Goal: Transaction & Acquisition: Purchase product/service

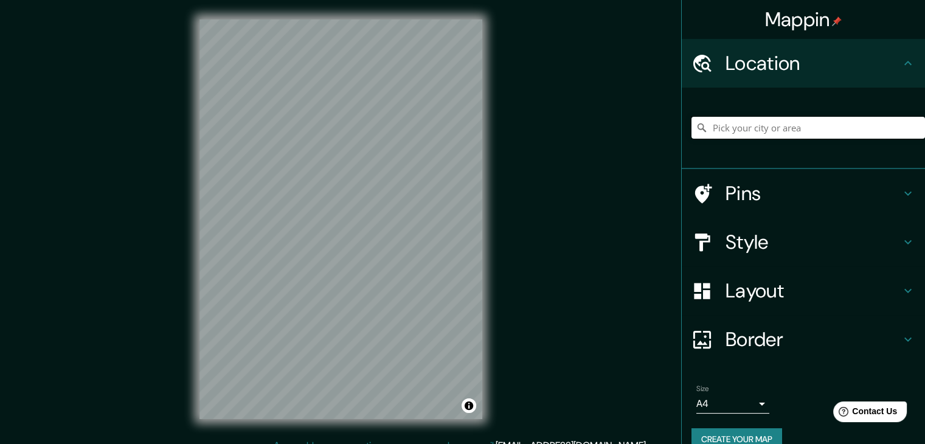
click at [771, 124] on input "Pick your city or area" at bounding box center [807, 128] width 233 height 22
type input "[GEOGRAPHIC_DATA], [GEOGRAPHIC_DATA][PERSON_NAME][GEOGRAPHIC_DATA], [GEOGRAPHIC…"
click at [783, 235] on h4 "Style" at bounding box center [812, 242] width 175 height 24
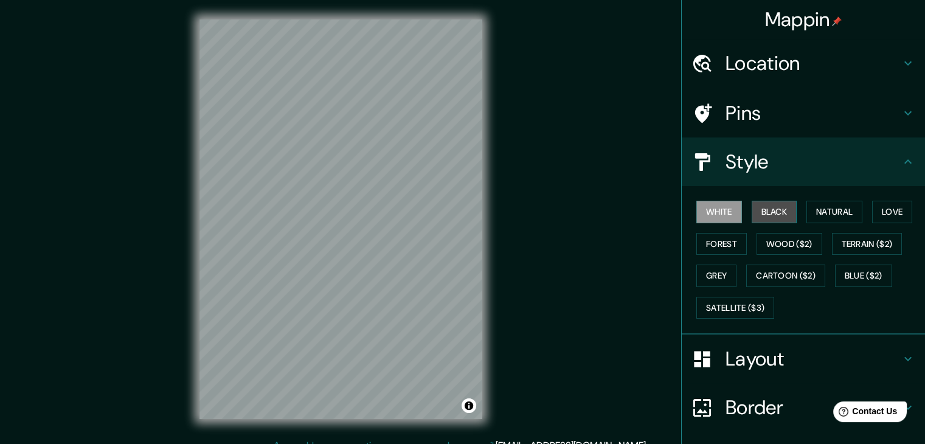
click at [768, 212] on button "Black" at bounding box center [774, 212] width 46 height 22
click at [706, 238] on button "Forest" at bounding box center [721, 244] width 50 height 22
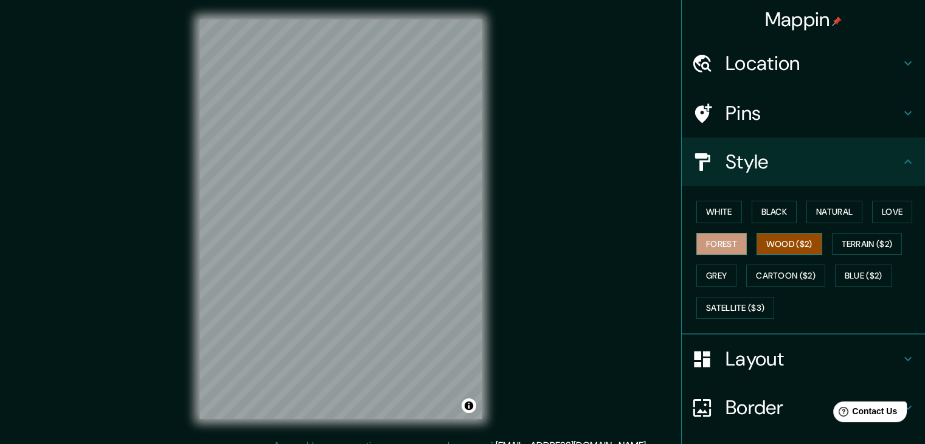
click at [770, 238] on button "Wood ($2)" at bounding box center [789, 244] width 66 height 22
click at [830, 213] on button "Natural" at bounding box center [834, 212] width 56 height 22
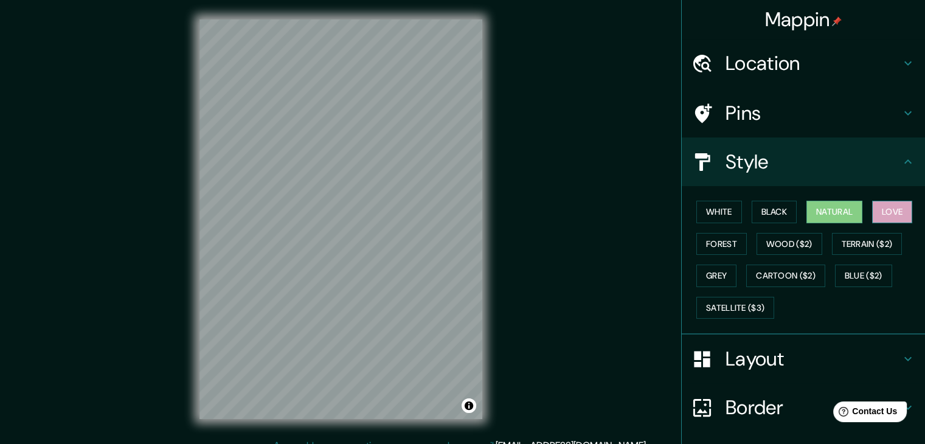
click at [887, 207] on button "Love" at bounding box center [892, 212] width 40 height 22
click at [826, 207] on button "Natural" at bounding box center [834, 212] width 56 height 22
click at [779, 210] on button "Black" at bounding box center [774, 212] width 46 height 22
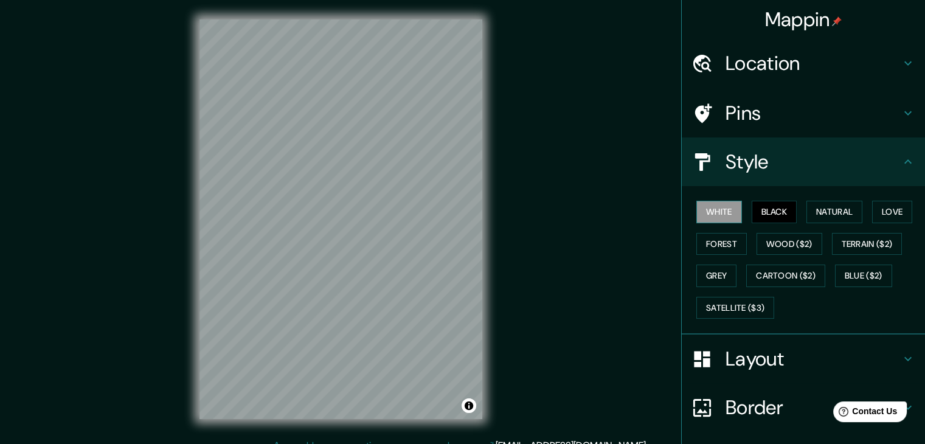
click at [710, 213] on button "White" at bounding box center [719, 212] width 46 height 22
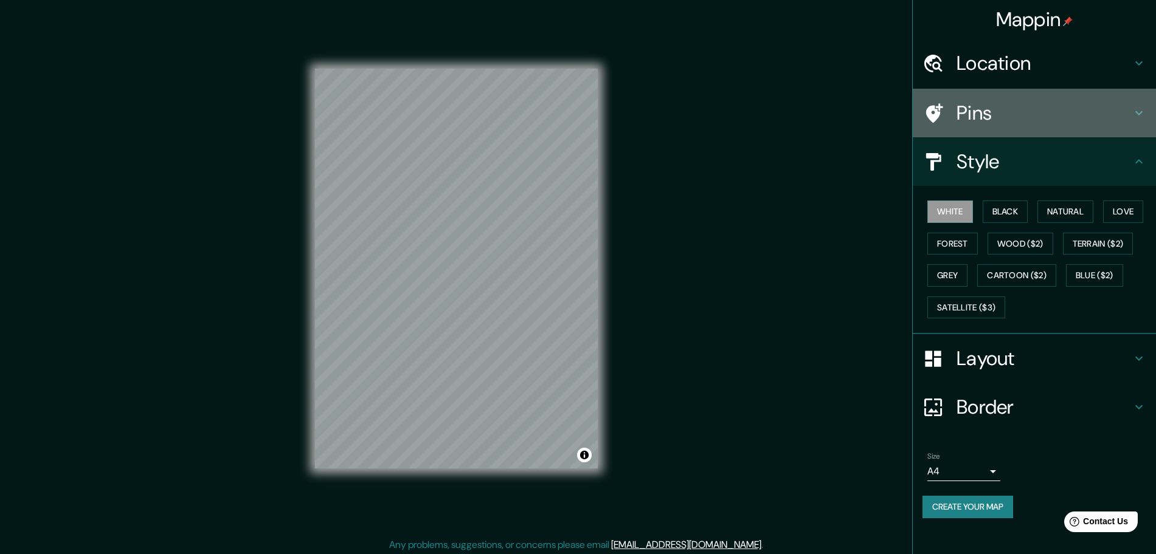
drag, startPoint x: 990, startPoint y: 120, endPoint x: 984, endPoint y: 123, distance: 6.8
click at [933, 122] on h4 "Pins" at bounding box center [1043, 113] width 175 height 24
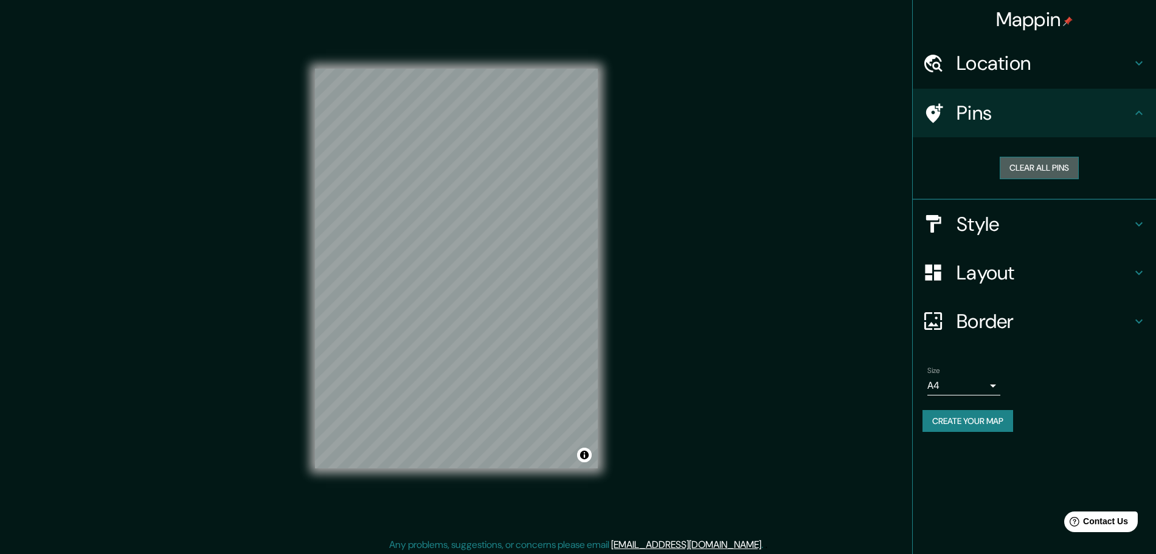
click at [933, 172] on button "Clear all pins" at bounding box center [1038, 168] width 79 height 22
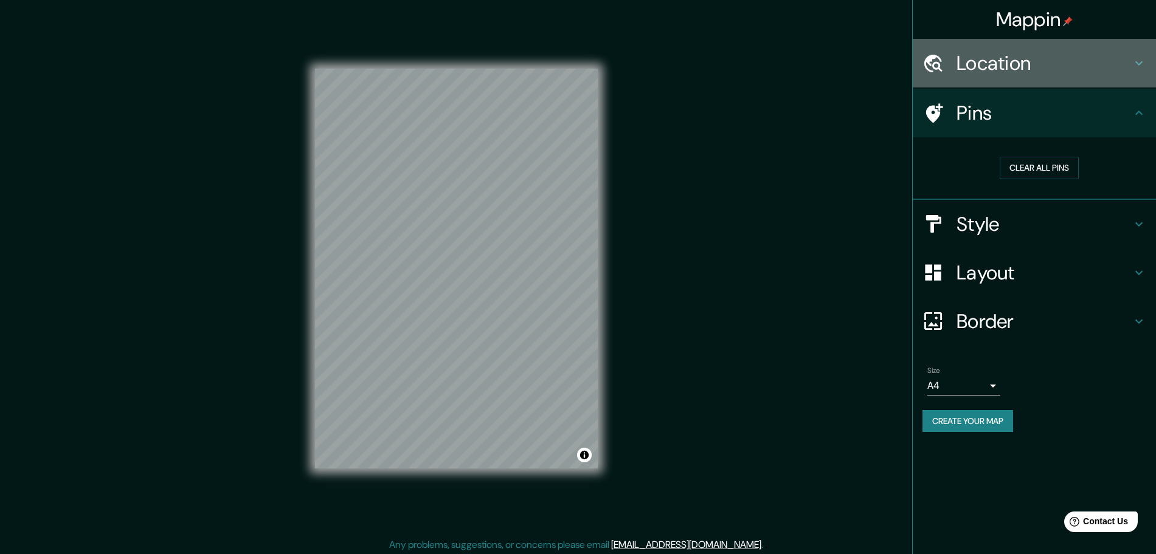
click at [933, 76] on div "Location" at bounding box center [1034, 63] width 243 height 49
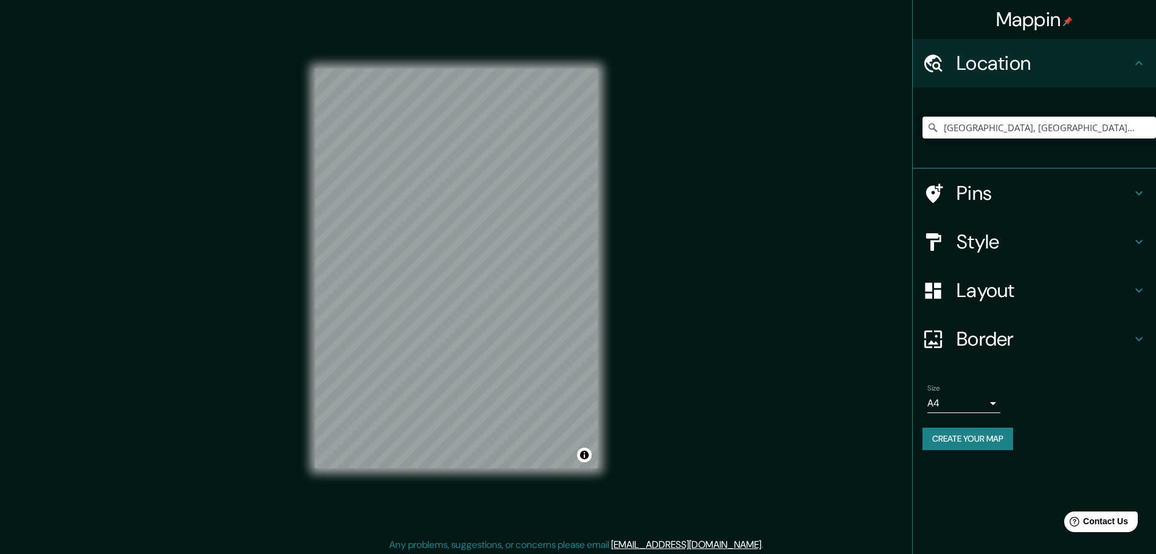
click at [933, 75] on h4 "Location" at bounding box center [1043, 63] width 175 height 24
click at [933, 241] on h4 "Style" at bounding box center [1043, 242] width 175 height 24
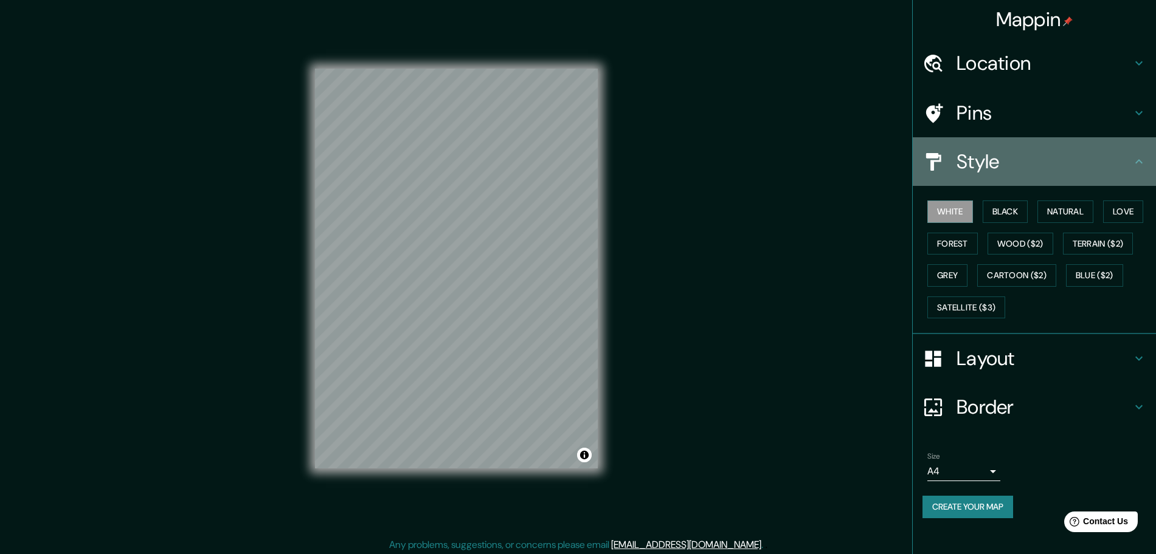
click at [933, 159] on h4 "Style" at bounding box center [1043, 162] width 175 height 24
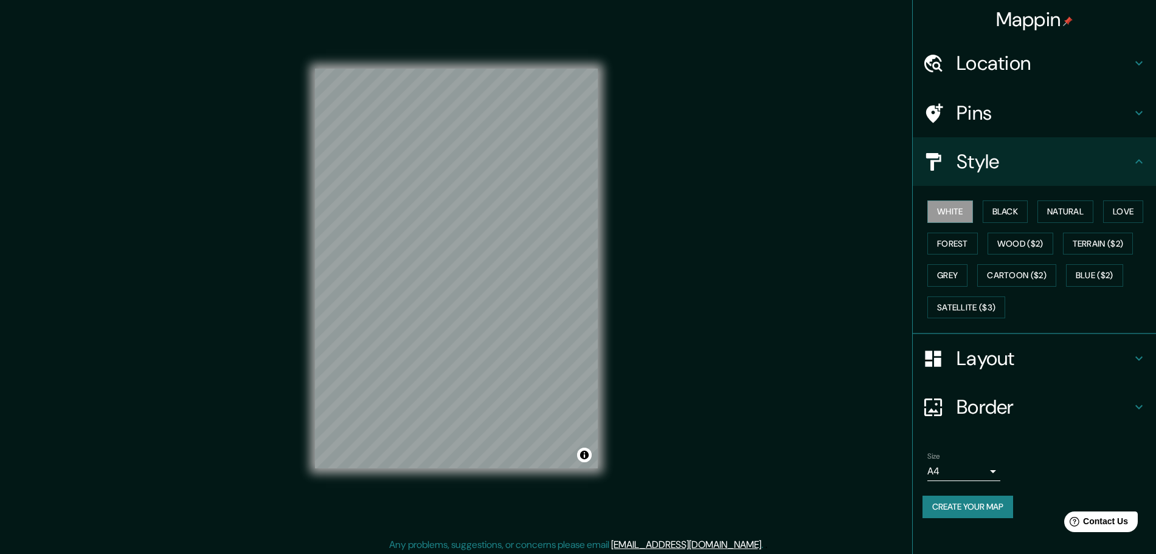
click at [933, 117] on h4 "Pins" at bounding box center [1043, 113] width 175 height 24
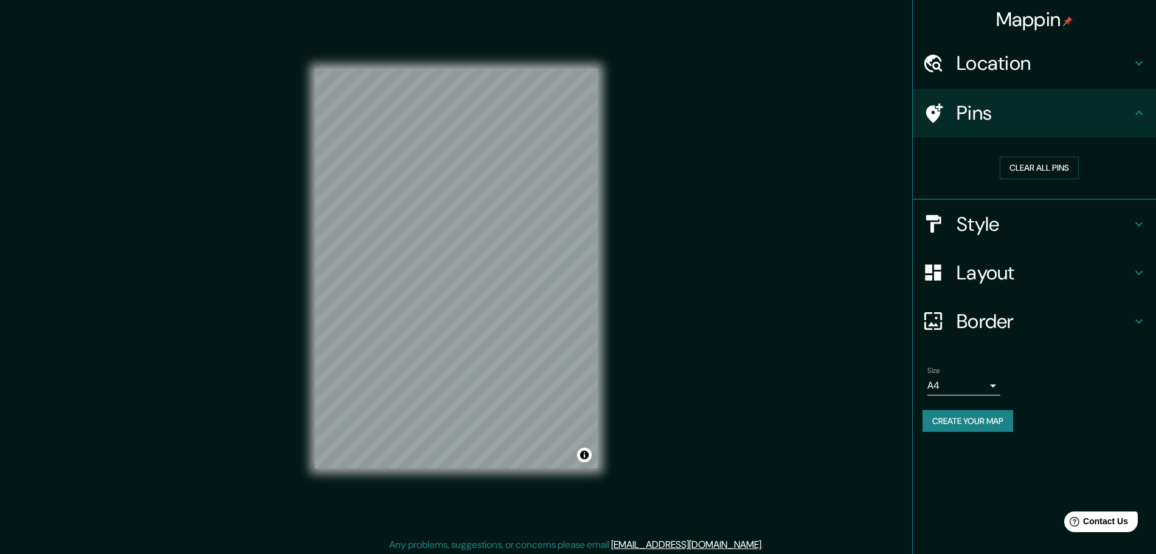
click at [933, 116] on h4 "Pins" at bounding box center [1043, 113] width 175 height 24
click at [933, 418] on button "Create your map" at bounding box center [967, 421] width 91 height 22
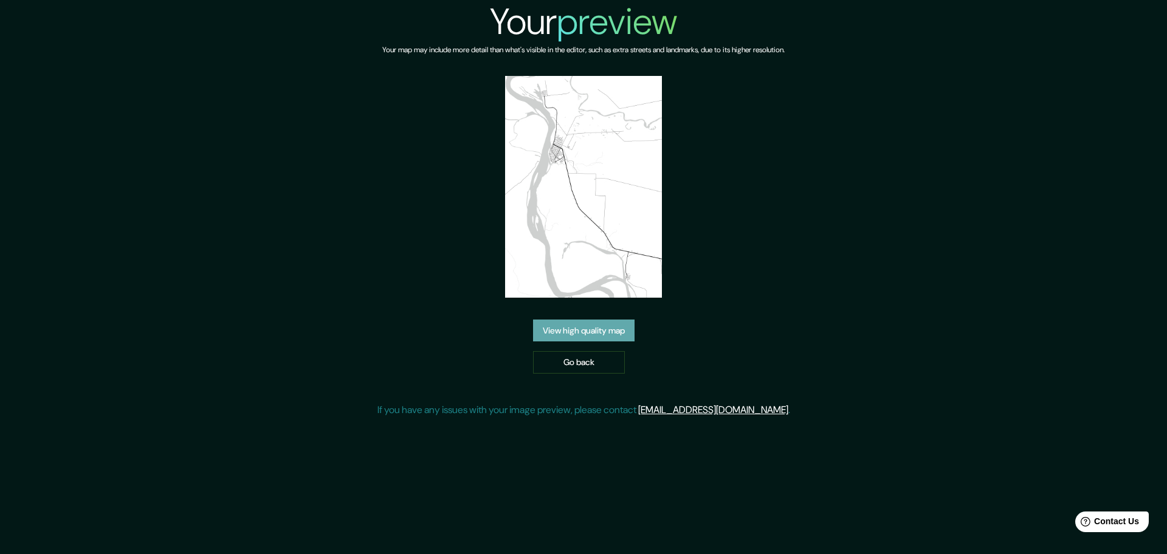
click at [590, 324] on link "View high quality map" at bounding box center [584, 331] width 102 height 22
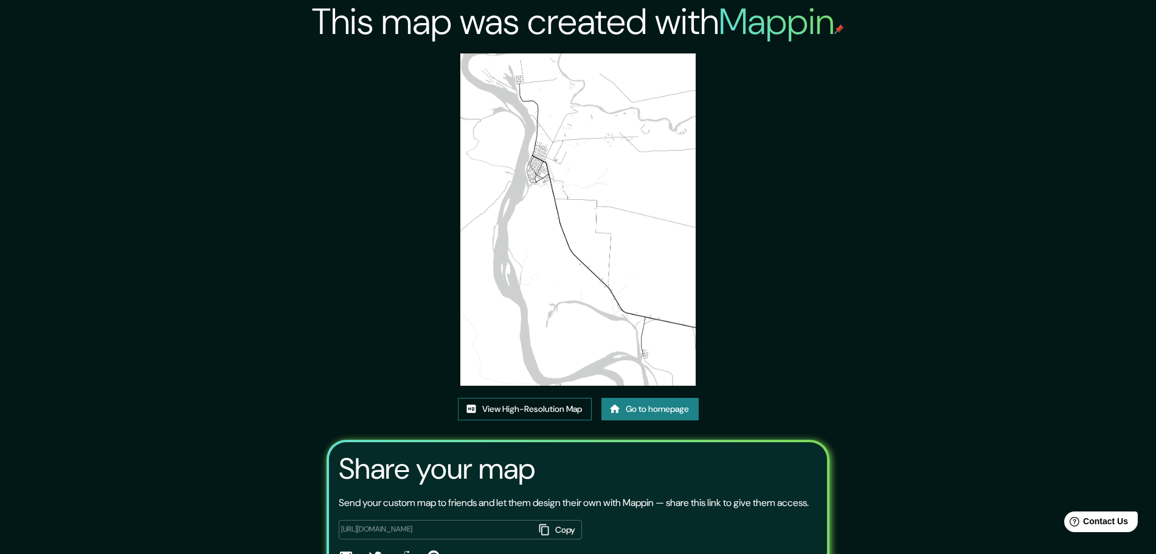
click at [578, 405] on link "View High-Resolution Map" at bounding box center [525, 409] width 134 height 22
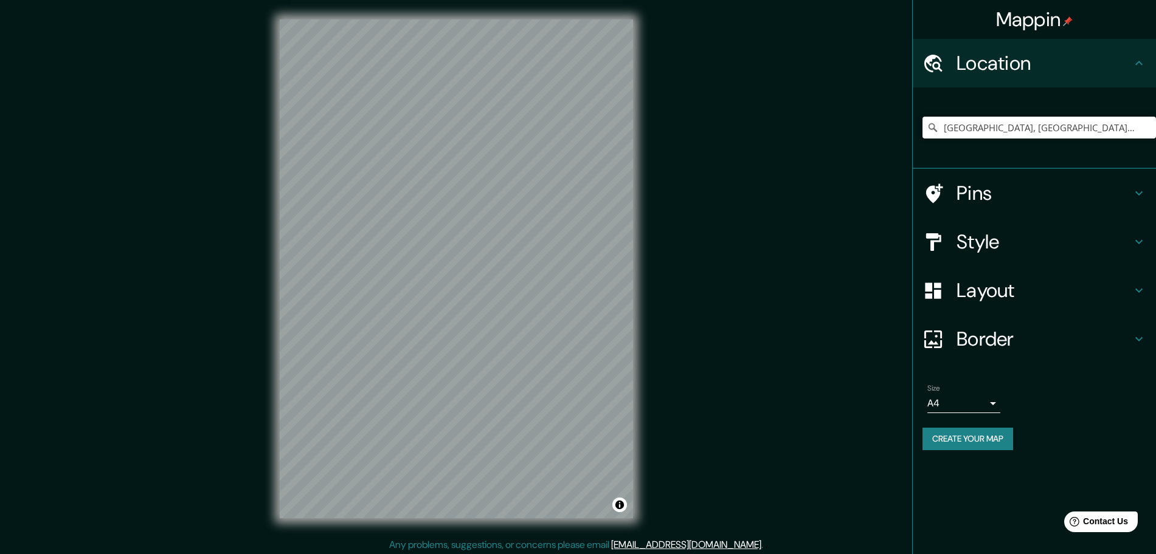
click at [1065, 131] on input "[GEOGRAPHIC_DATA], [GEOGRAPHIC_DATA][PERSON_NAME][GEOGRAPHIC_DATA], [GEOGRAPHIC…" at bounding box center [1038, 128] width 233 height 22
click at [1133, 134] on input "[GEOGRAPHIC_DATA], [GEOGRAPHIC_DATA][PERSON_NAME][GEOGRAPHIC_DATA], [GEOGRAPHIC…" at bounding box center [1038, 128] width 233 height 22
click at [1119, 134] on input "[GEOGRAPHIC_DATA], [GEOGRAPHIC_DATA][PERSON_NAME][GEOGRAPHIC_DATA], [GEOGRAPHIC…" at bounding box center [1038, 128] width 233 height 22
click at [927, 124] on icon at bounding box center [932, 128] width 12 height 12
click at [938, 127] on icon at bounding box center [932, 128] width 12 height 12
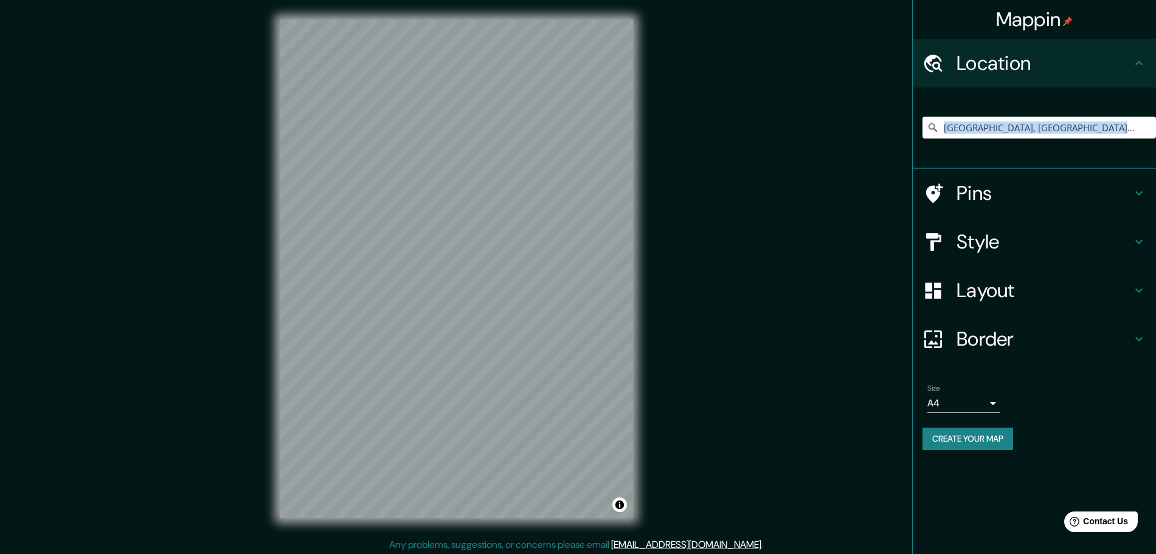
click at [938, 127] on icon at bounding box center [932, 128] width 12 height 12
click at [953, 127] on input "[GEOGRAPHIC_DATA], [GEOGRAPHIC_DATA][PERSON_NAME][GEOGRAPHIC_DATA], [GEOGRAPHIC…" at bounding box center [1038, 128] width 233 height 22
drag, startPoint x: 1004, startPoint y: 128, endPoint x: 1167, endPoint y: 145, distance: 163.8
click at [1155, 145] on html "Mappin Location Puerto Vallemi, San Lázaro, Concepción, Paraguay Pins Style Lay…" at bounding box center [578, 277] width 1156 height 554
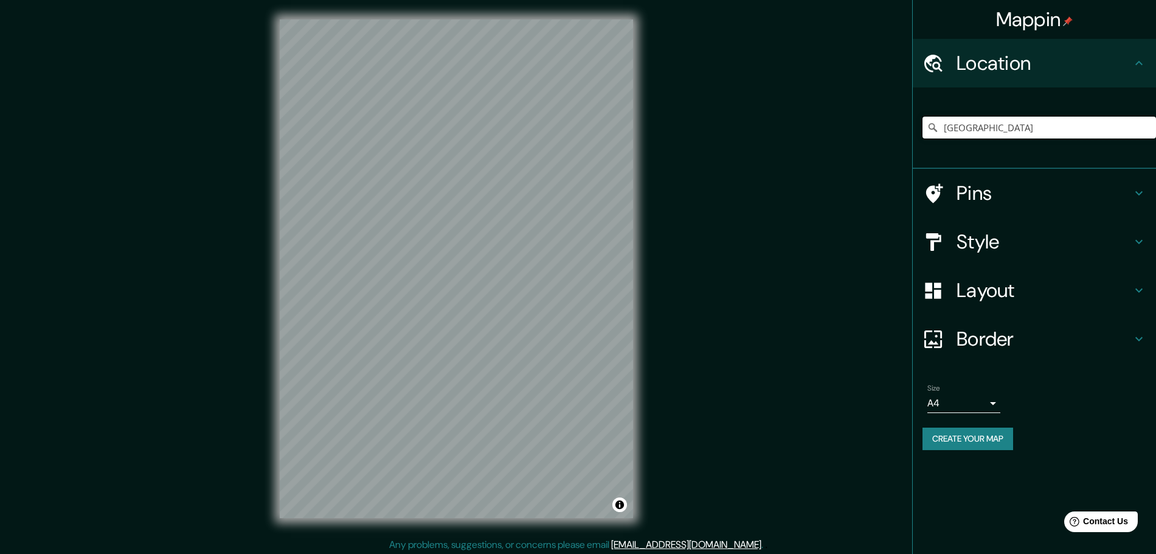
scroll to position [0, 0]
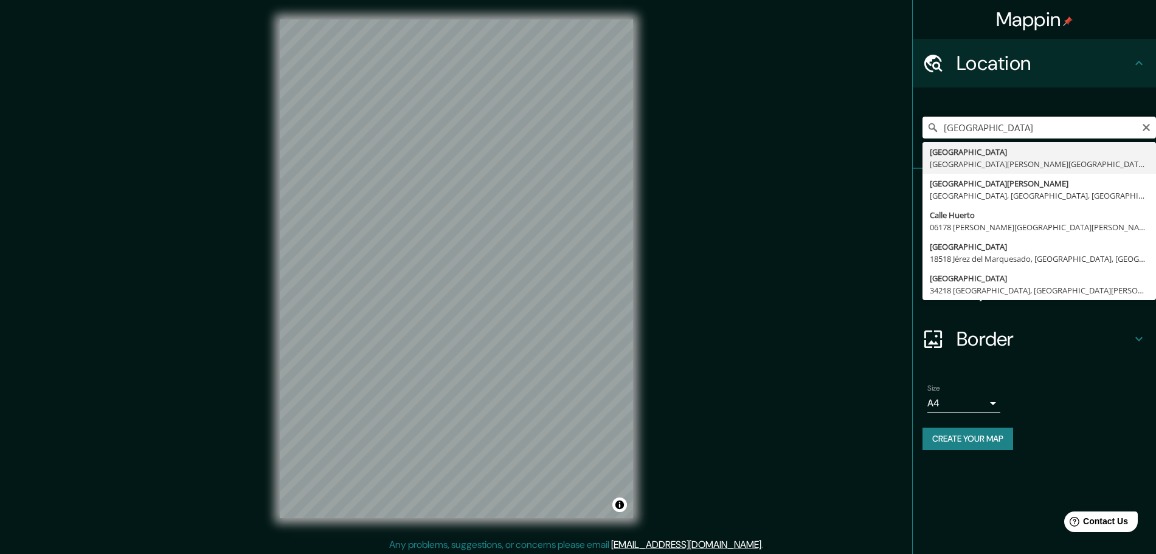
type input "[GEOGRAPHIC_DATA], [GEOGRAPHIC_DATA][PERSON_NAME][GEOGRAPHIC_DATA], [GEOGRAPHIC…"
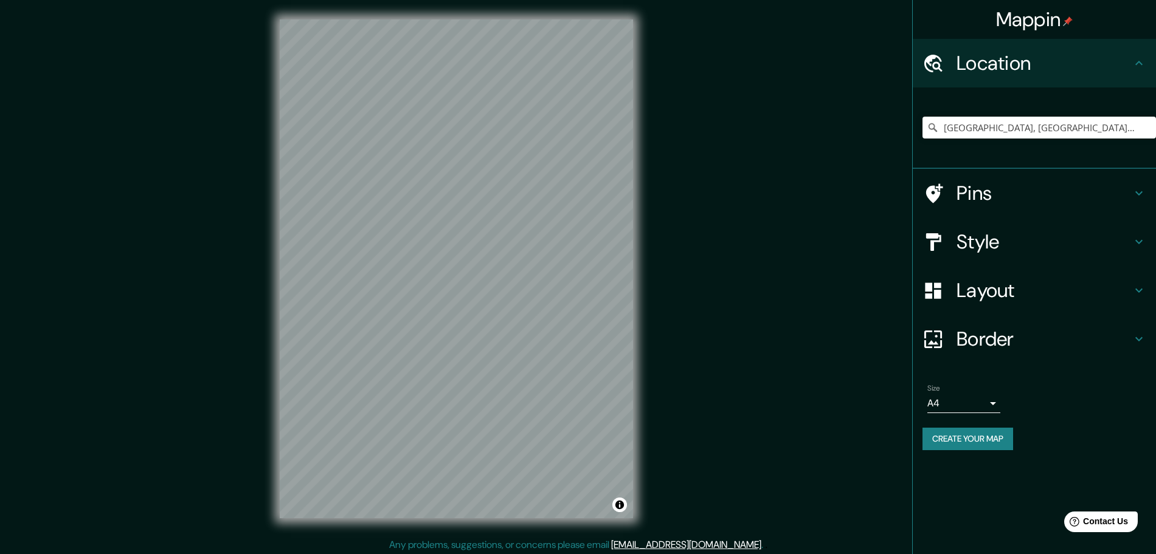
click at [986, 446] on button "Create your map" at bounding box center [967, 439] width 91 height 22
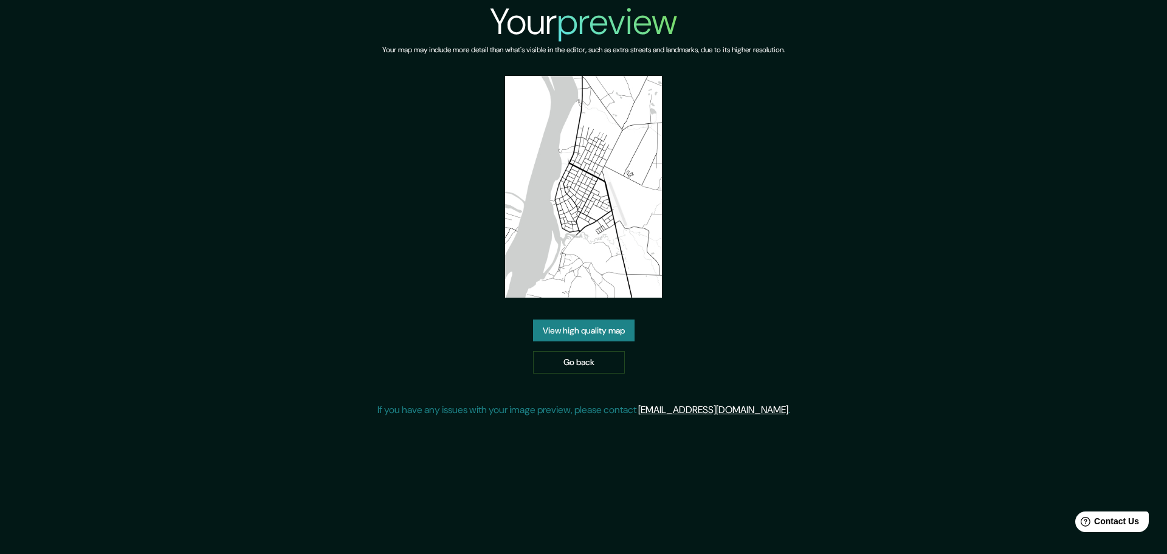
click at [602, 334] on link "View high quality map" at bounding box center [584, 331] width 102 height 22
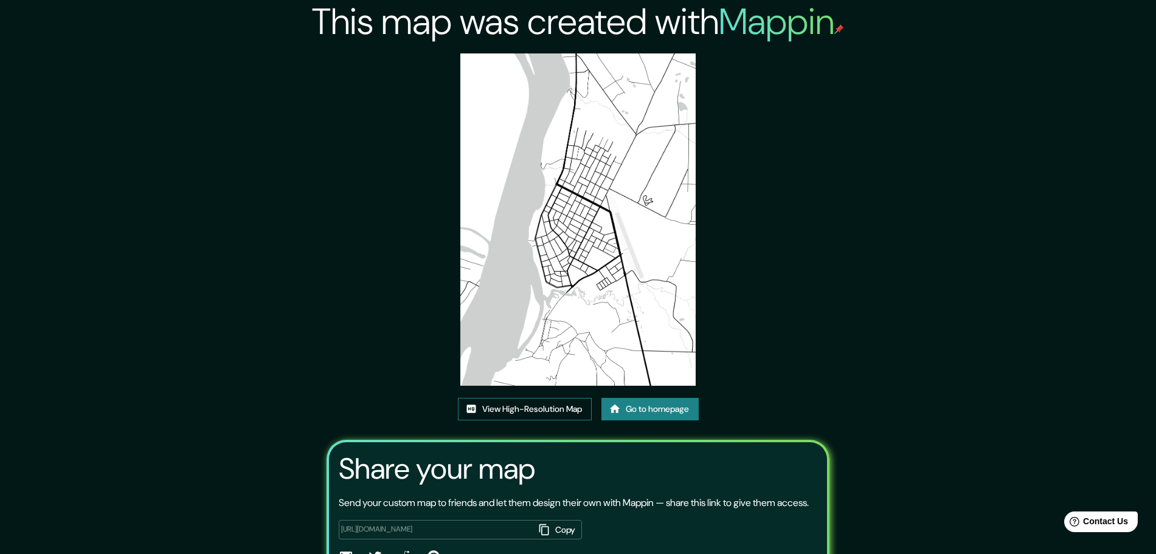
drag, startPoint x: 612, startPoint y: 263, endPoint x: 551, endPoint y: 407, distance: 156.4
click at [551, 407] on link "View High-Resolution Map" at bounding box center [525, 409] width 134 height 22
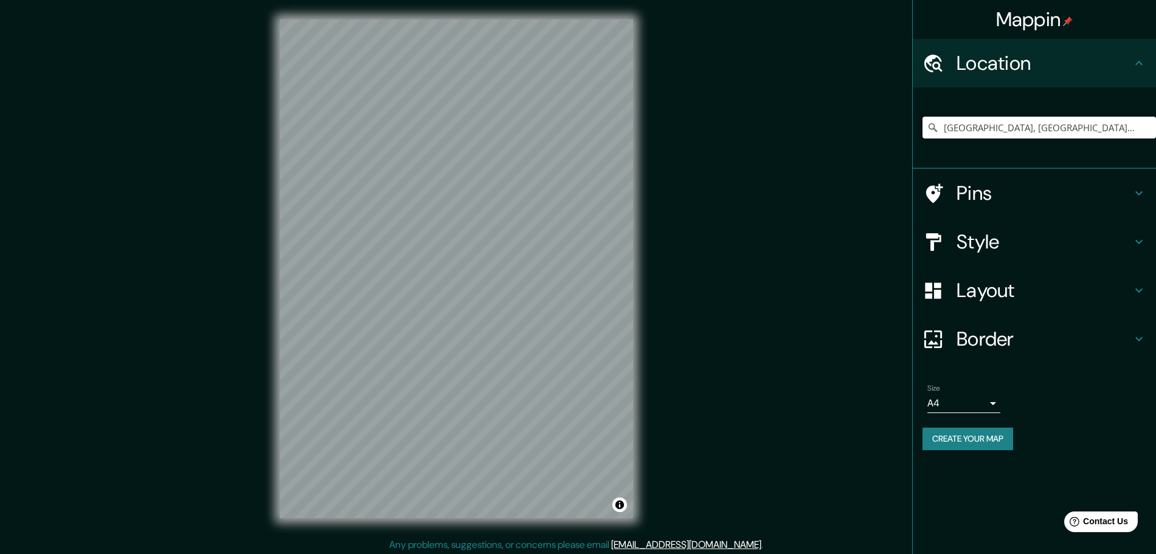
click at [1023, 119] on input "[GEOGRAPHIC_DATA], [GEOGRAPHIC_DATA], [GEOGRAPHIC_DATA], [GEOGRAPHIC_DATA]" at bounding box center [1038, 128] width 233 height 22
drag, startPoint x: 1009, startPoint y: 128, endPoint x: 1145, endPoint y: 129, distance: 136.2
click at [1145, 129] on input "[GEOGRAPHIC_DATA], [GEOGRAPHIC_DATA], [GEOGRAPHIC_DATA], [GEOGRAPHIC_DATA]" at bounding box center [1038, 128] width 233 height 22
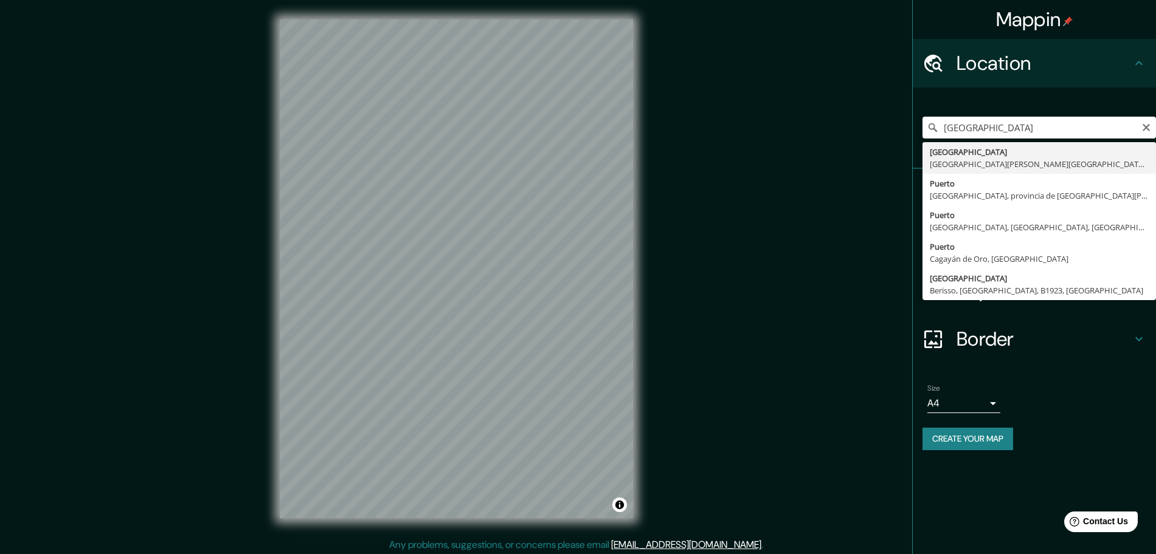
type input "Puerto Vallemi, San Lázaro, Concepción, Paraguay"
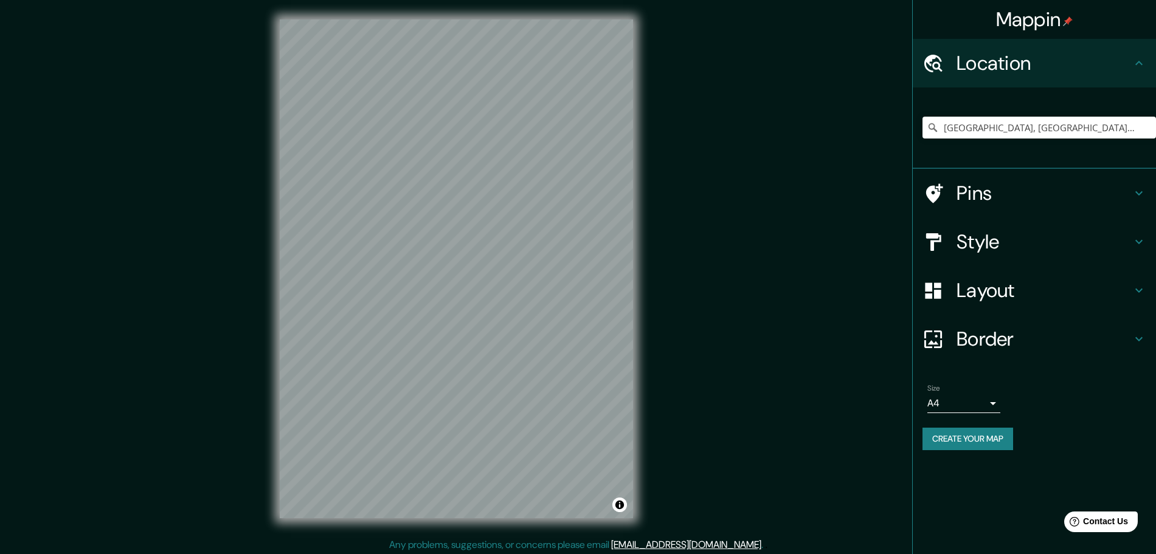
click at [996, 435] on button "Create your map" at bounding box center [967, 439] width 91 height 22
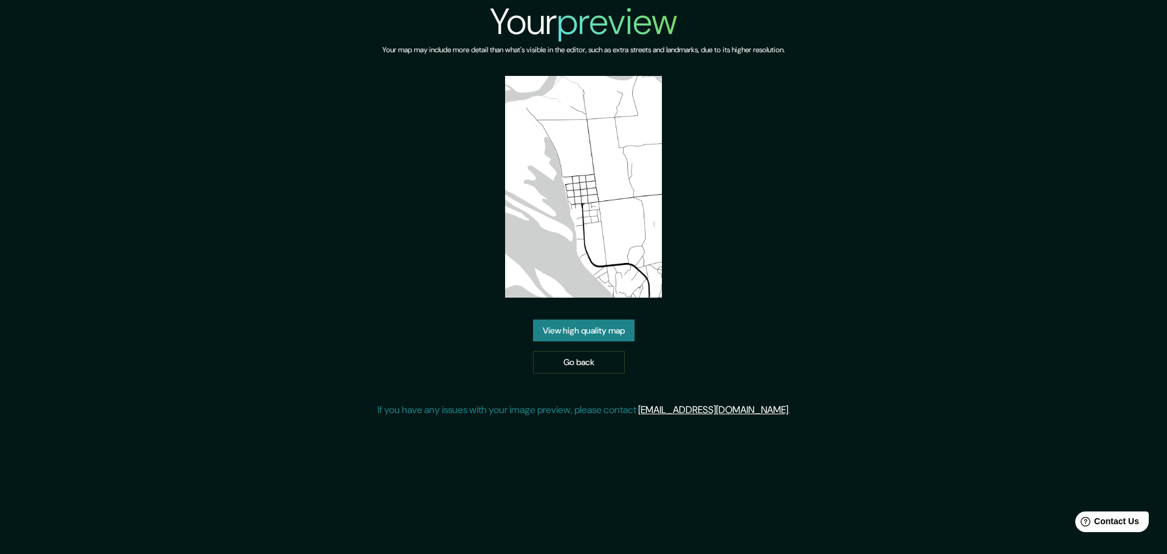
click at [616, 326] on link "View high quality map" at bounding box center [584, 331] width 102 height 22
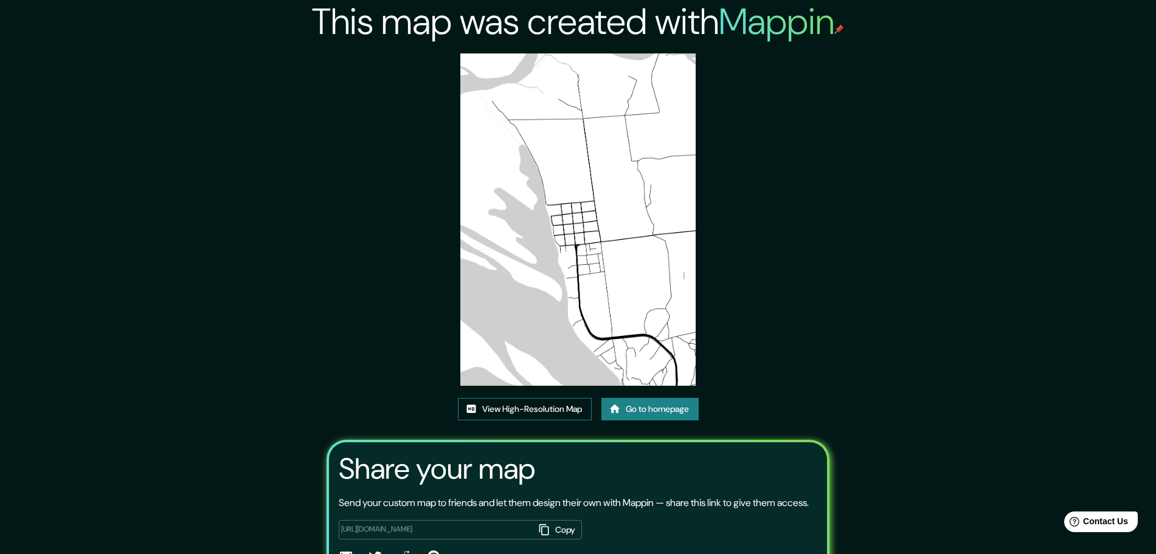
drag, startPoint x: 554, startPoint y: 260, endPoint x: 504, endPoint y: 401, distance: 149.8
click at [504, 401] on link "View High-Resolution Map" at bounding box center [525, 409] width 134 height 22
click at [557, 407] on link "View High-Resolution Map" at bounding box center [525, 409] width 134 height 22
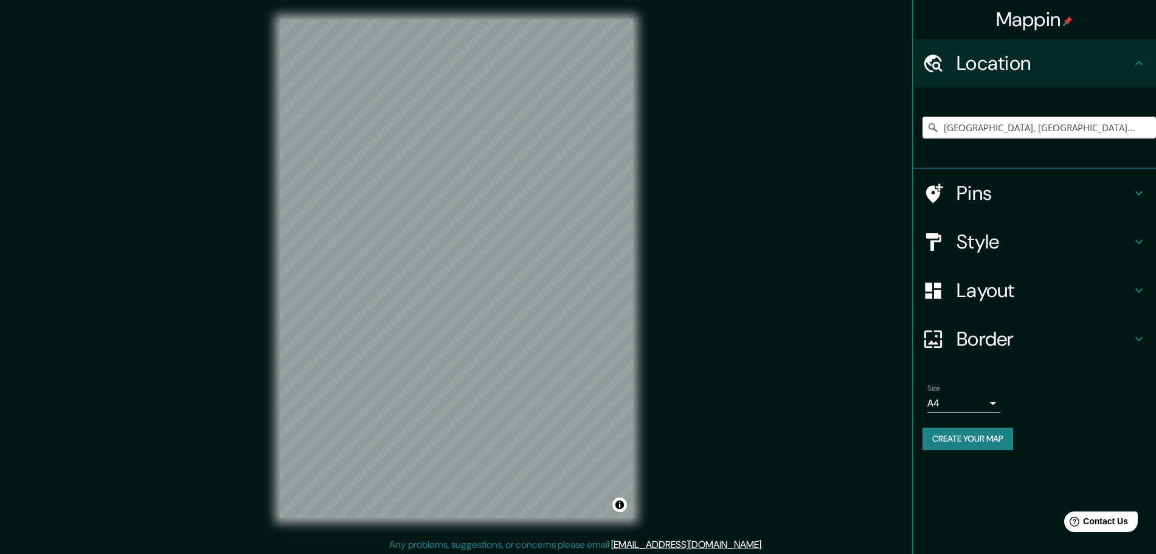
click at [1010, 131] on input "[GEOGRAPHIC_DATA], [GEOGRAPHIC_DATA], [GEOGRAPHIC_DATA], [GEOGRAPHIC_DATA]" at bounding box center [1038, 128] width 233 height 22
drag, startPoint x: 1007, startPoint y: 126, endPoint x: 1167, endPoint y: 147, distance: 161.2
click at [1155, 147] on html "Mappin Location [GEOGRAPHIC_DATA], [GEOGRAPHIC_DATA], [GEOGRAPHIC_DATA], [GEOGR…" at bounding box center [578, 277] width 1156 height 554
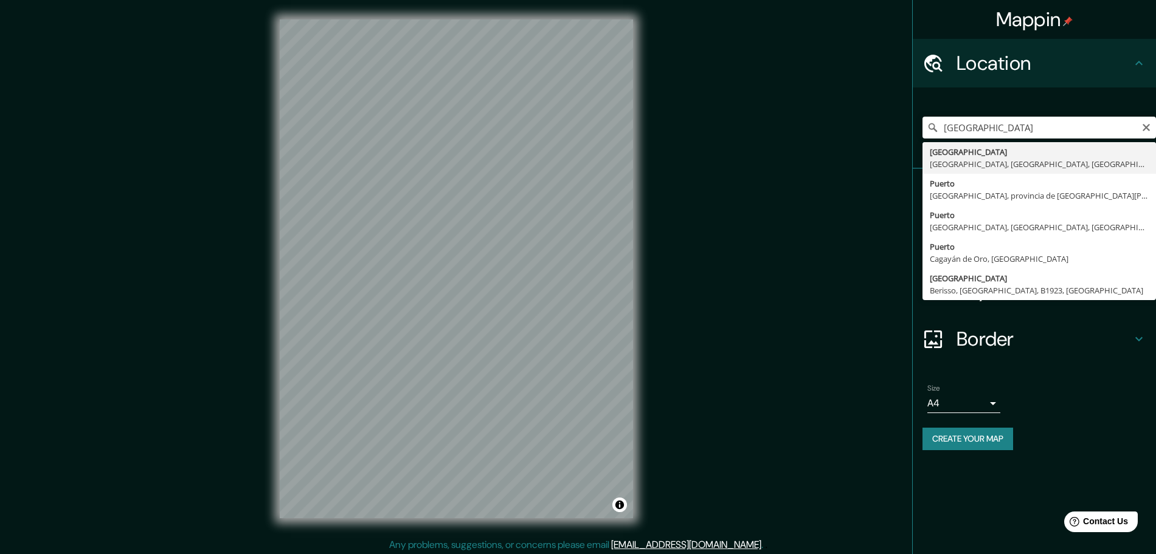
type input "[GEOGRAPHIC_DATA], [GEOGRAPHIC_DATA], [GEOGRAPHIC_DATA], [GEOGRAPHIC_DATA]"
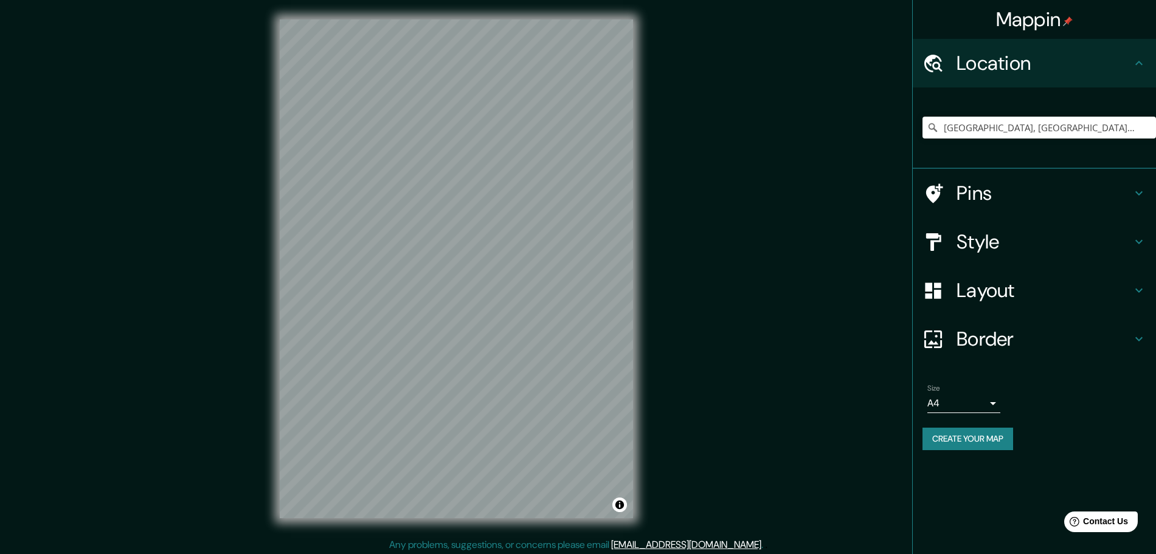
click at [644, 174] on div "© Mapbox © OpenStreetMap Improve this map" at bounding box center [456, 269] width 392 height 538
click at [223, 128] on div "Mappin Location [GEOGRAPHIC_DATA], [GEOGRAPHIC_DATA], [GEOGRAPHIC_DATA], [GEOGR…" at bounding box center [578, 278] width 1156 height 557
click at [264, 238] on div "© Mapbox © OpenStreetMap Improve this map" at bounding box center [456, 269] width 392 height 538
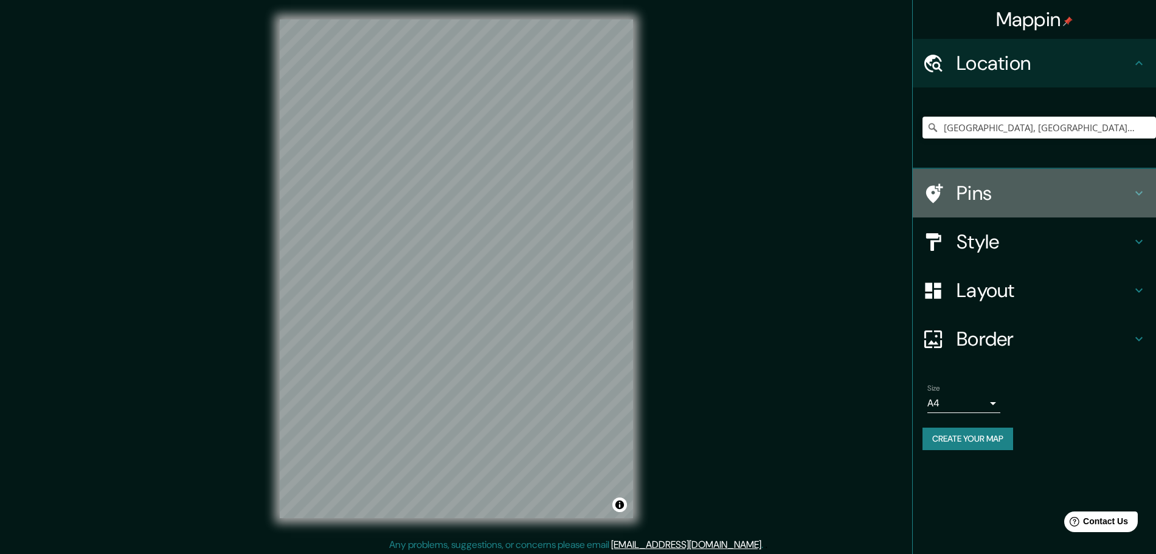
click at [1066, 193] on h4 "Pins" at bounding box center [1043, 193] width 175 height 24
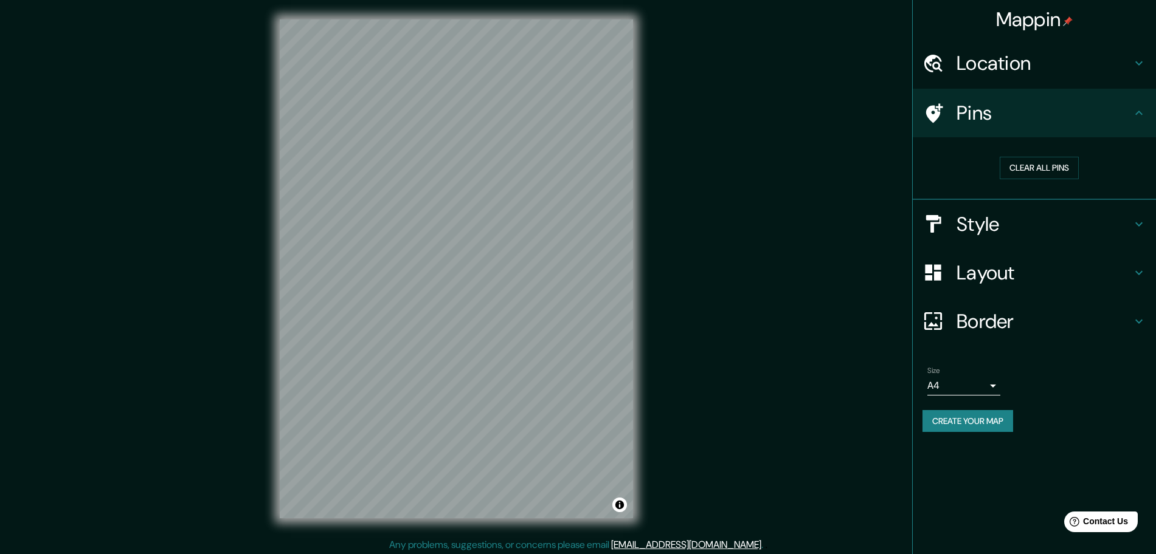
click at [1060, 128] on div "Pins" at bounding box center [1034, 113] width 243 height 49
drag, startPoint x: 1061, startPoint y: 22, endPoint x: 1087, endPoint y: 38, distance: 30.0
click at [1107, 43] on div "Mappin Location [GEOGRAPHIC_DATA], [GEOGRAPHIC_DATA], [GEOGRAPHIC_DATA], [GEOGR…" at bounding box center [1034, 277] width 244 height 554
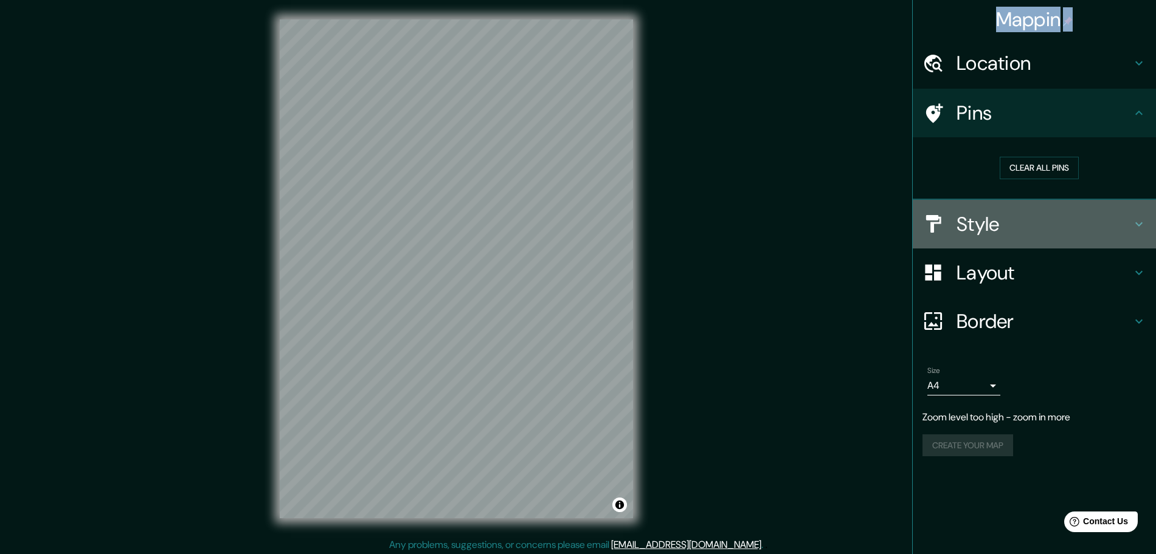
click at [979, 221] on h4 "Style" at bounding box center [1043, 224] width 175 height 24
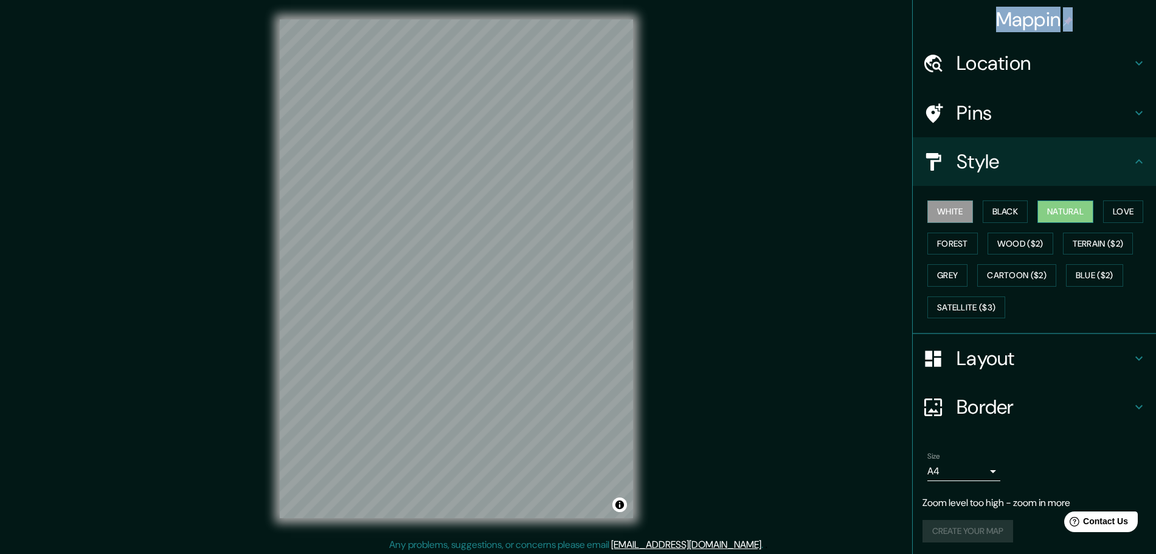
click at [1055, 212] on button "Natural" at bounding box center [1065, 212] width 56 height 22
click at [265, 14] on div "© Mapbox © OpenStreetMap Improve this map" at bounding box center [456, 269] width 392 height 538
click at [962, 210] on button "White" at bounding box center [950, 212] width 46 height 22
click at [973, 502] on button "Create your map" at bounding box center [967, 507] width 91 height 22
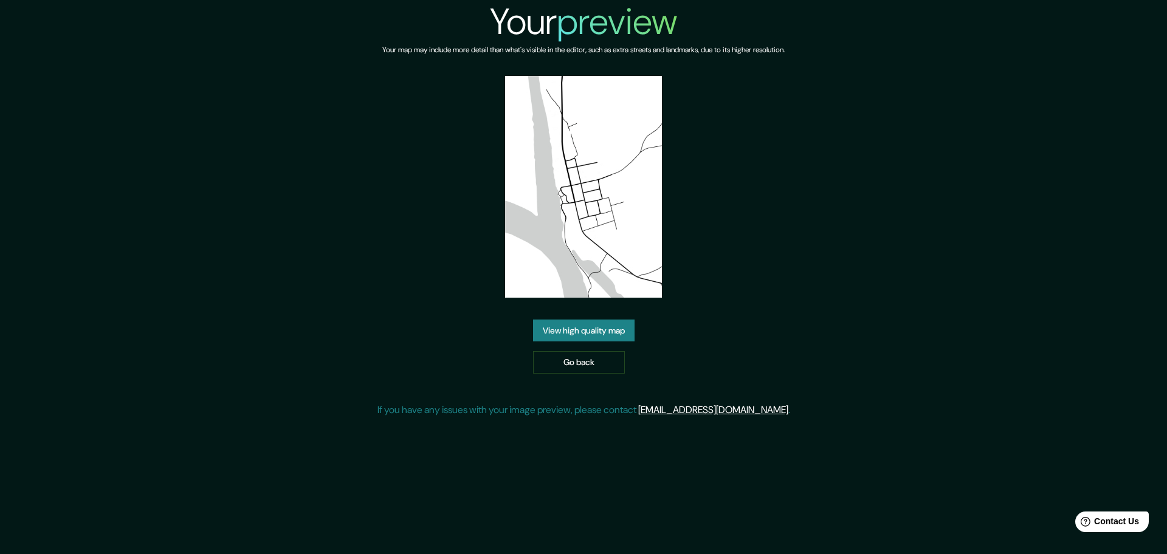
click at [616, 325] on link "View high quality map" at bounding box center [584, 331] width 102 height 22
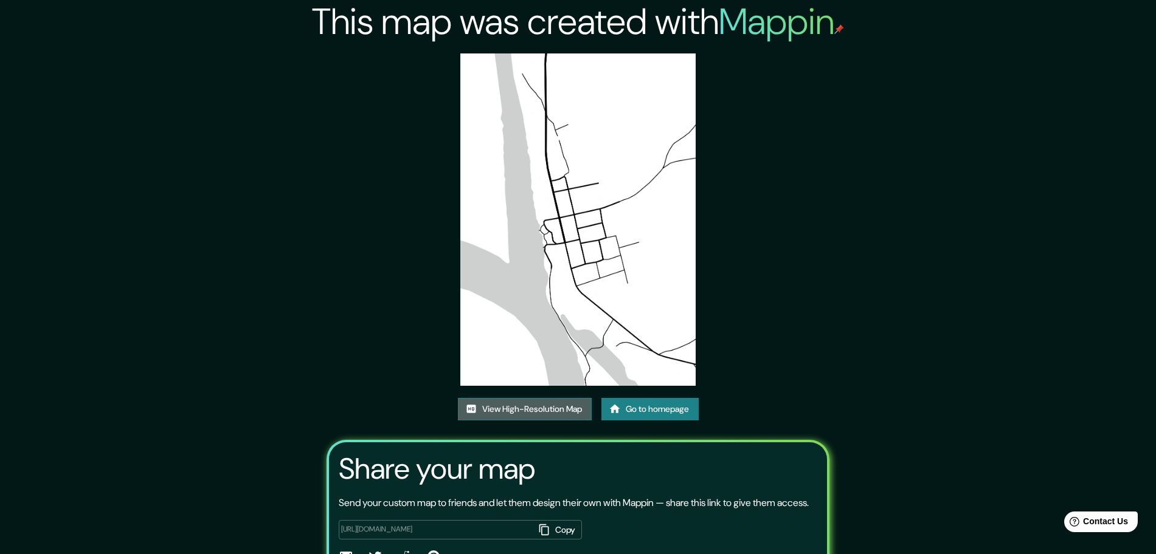
click at [530, 411] on link "View High-Resolution Map" at bounding box center [525, 409] width 134 height 22
